Goal: Navigation & Orientation: Find specific page/section

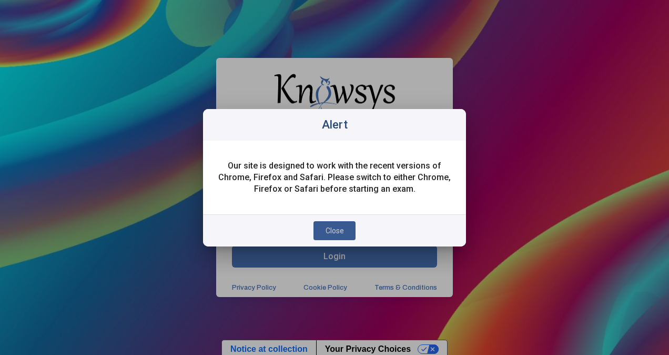
click at [347, 225] on button "Close" at bounding box center [335, 230] width 42 height 19
click at [340, 228] on span "Close" at bounding box center [335, 230] width 18 height 8
click at [328, 229] on span "Close" at bounding box center [335, 230] width 18 height 8
